Goal: Manage account settings

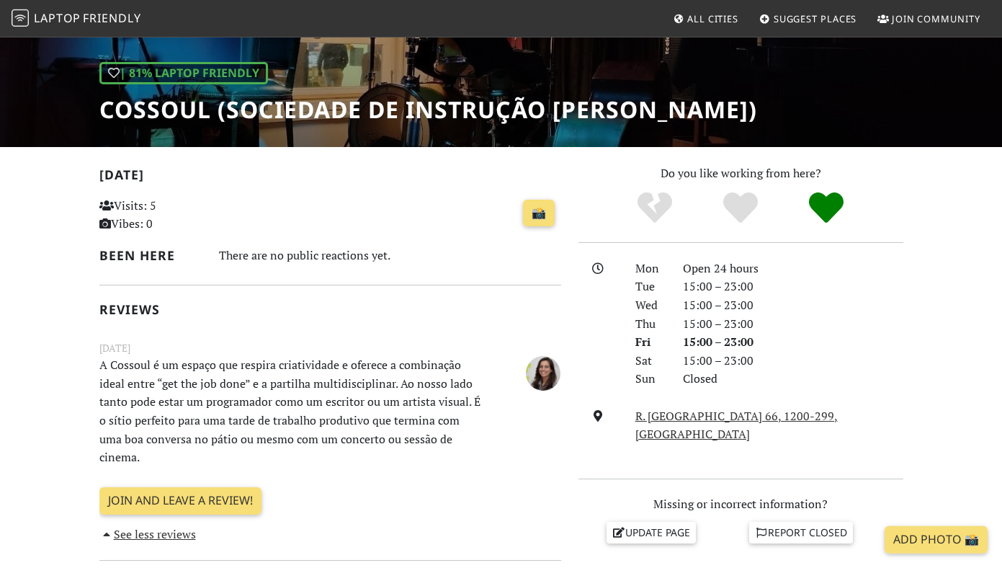
scroll to position [220, 0]
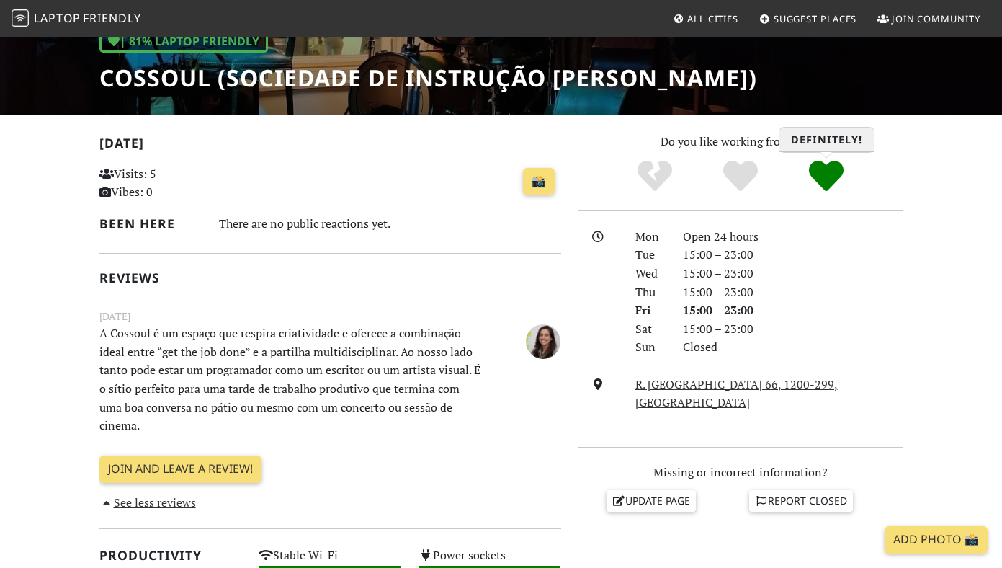
click at [837, 184] on icon "Definitely!" at bounding box center [826, 176] width 35 height 35
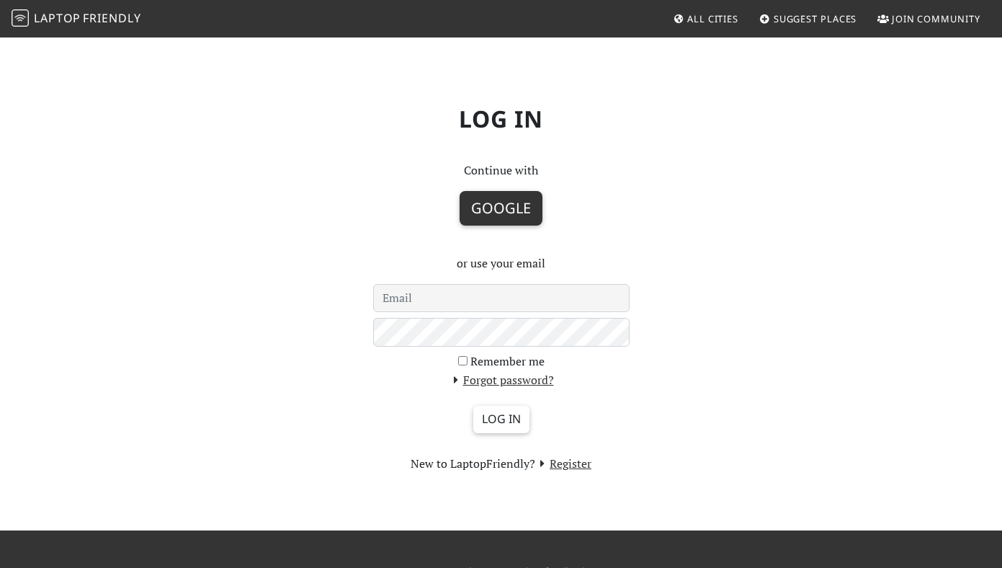
click at [501, 202] on button "Google" at bounding box center [501, 208] width 83 height 35
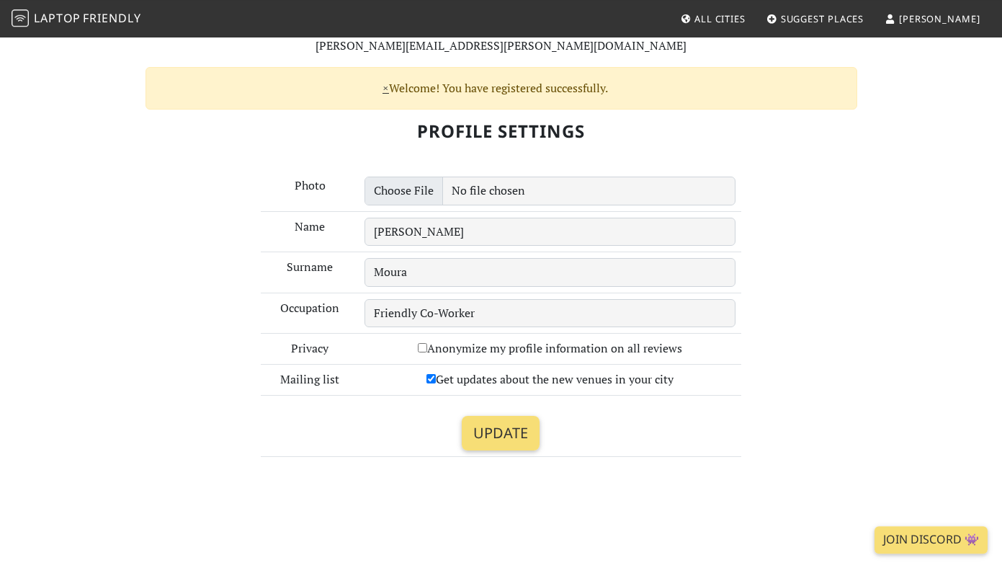
scroll to position [147, 0]
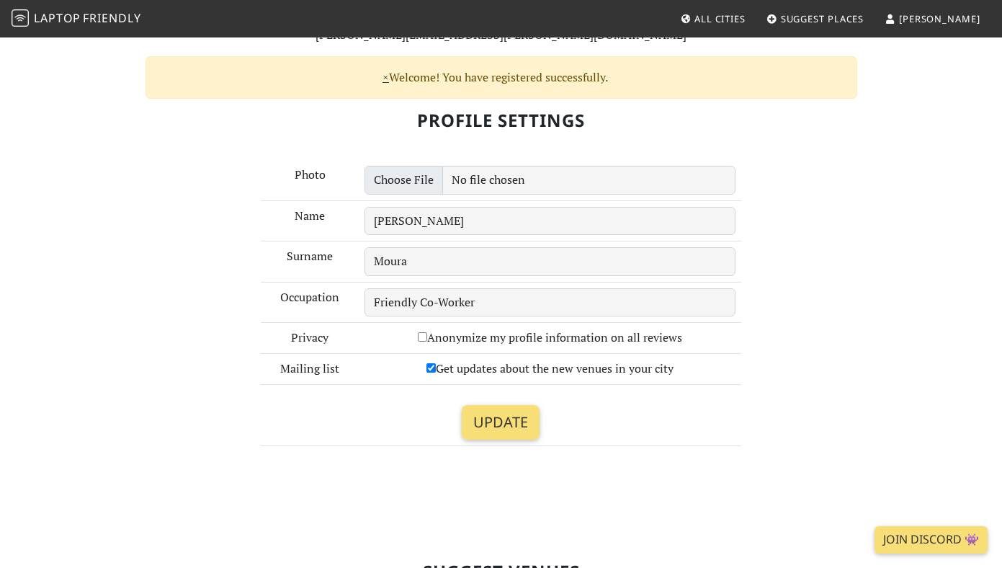
click at [432, 367] on input "Get updates about the new venues in your city" at bounding box center [431, 367] width 9 height 9
checkbox input "false"
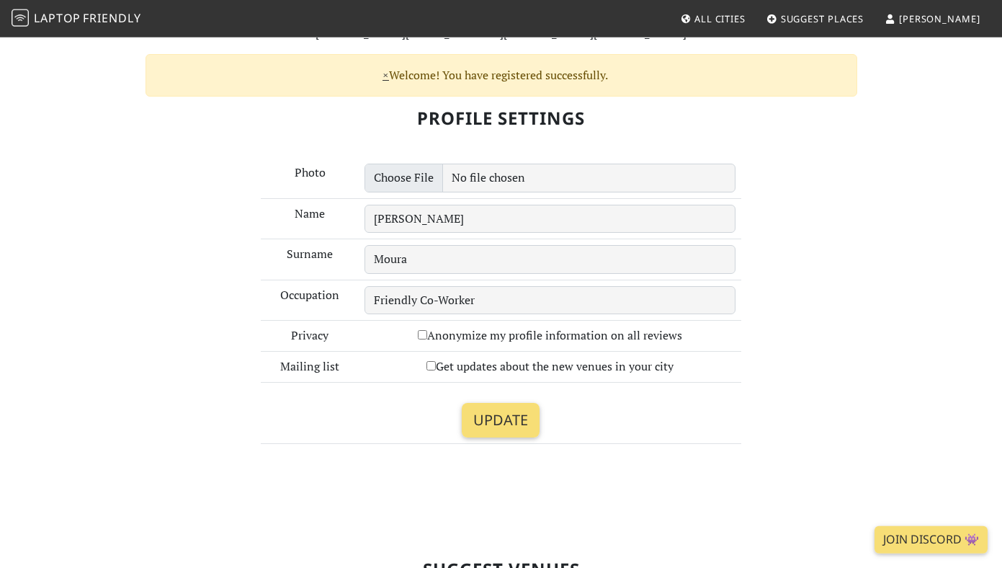
scroll to position [294, 0]
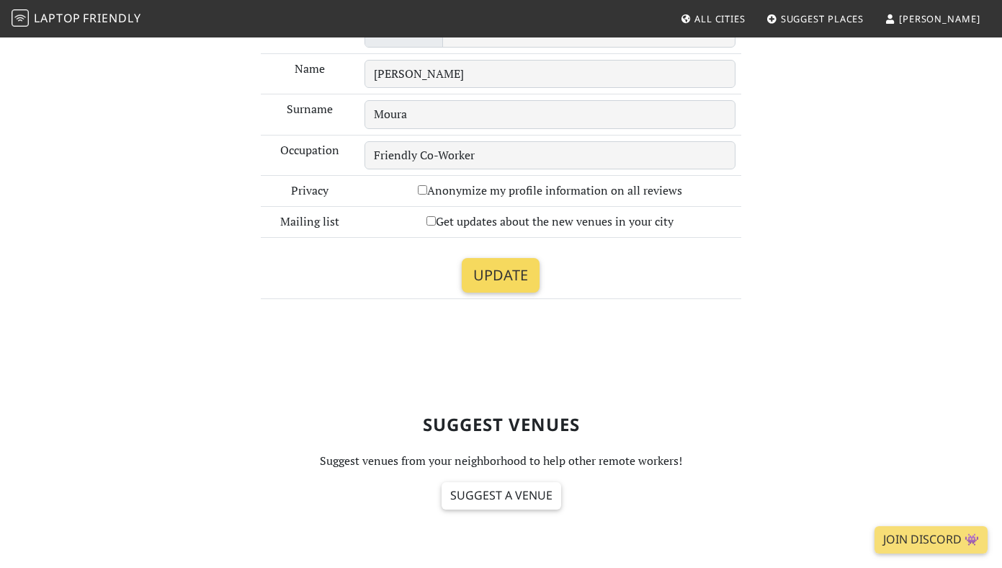
click at [501, 262] on input "Update" at bounding box center [501, 275] width 78 height 35
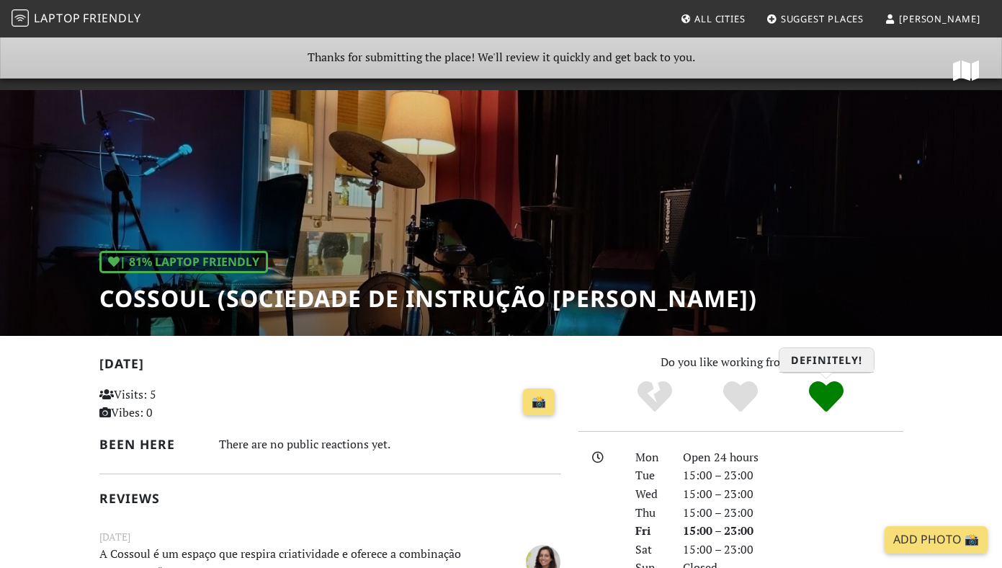
click at [830, 404] on icon "Definitely!" at bounding box center [826, 396] width 35 height 35
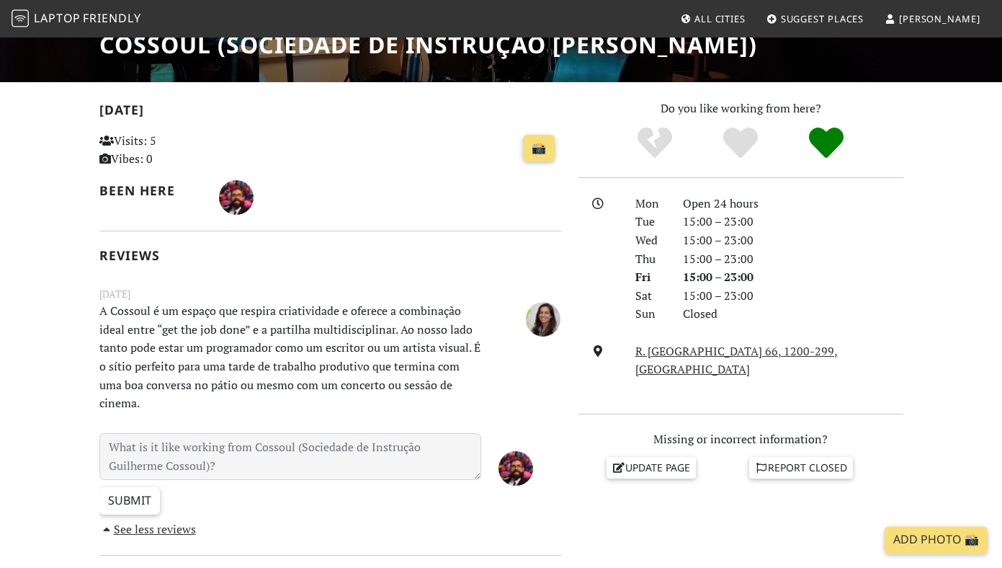
scroll to position [294, 0]
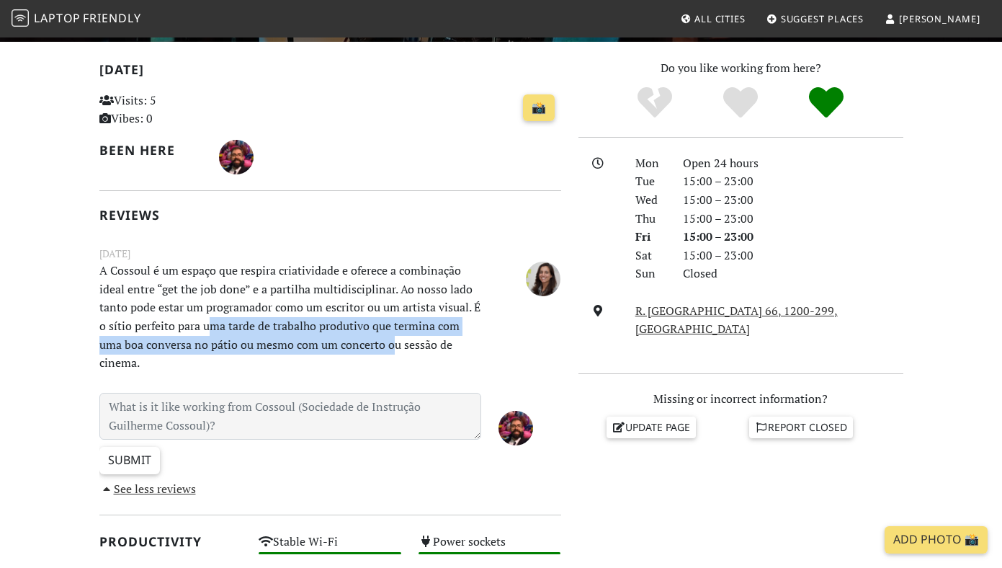
drag, startPoint x: 209, startPoint y: 328, endPoint x: 394, endPoint y: 348, distance: 186.3
click at [394, 348] on p "A Cossoul é um espaço que respira criatividade e oferece a combinação ideal ent…" at bounding box center [290, 317] width 399 height 111
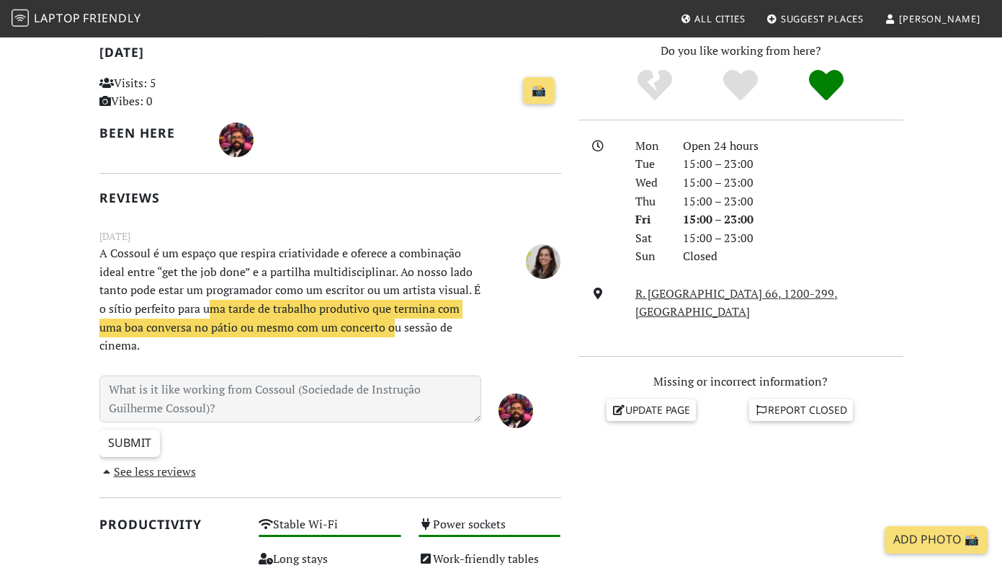
scroll to position [313, 0]
